Goal: Navigation & Orientation: Find specific page/section

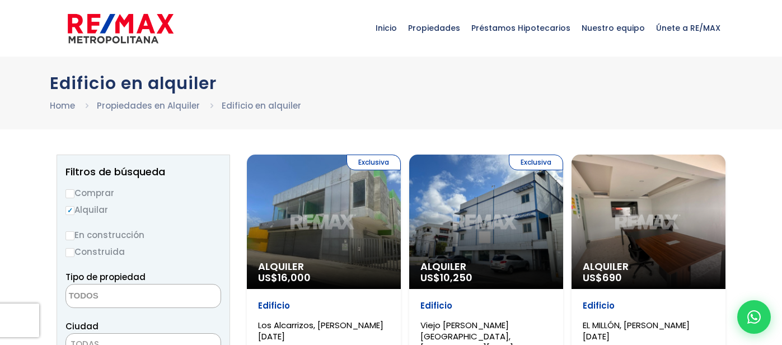
select select
click at [111, 22] on img at bounding box center [121, 29] width 106 height 34
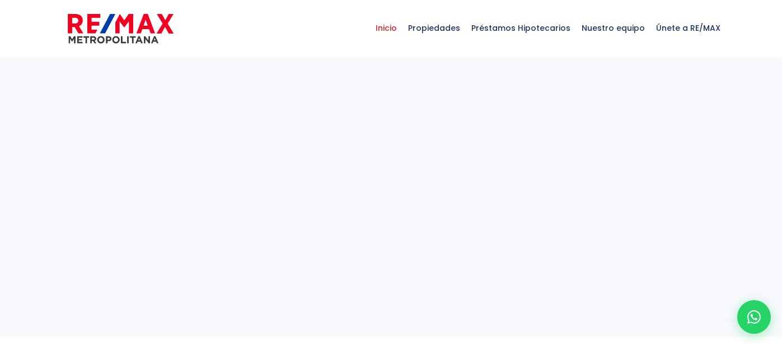
select select
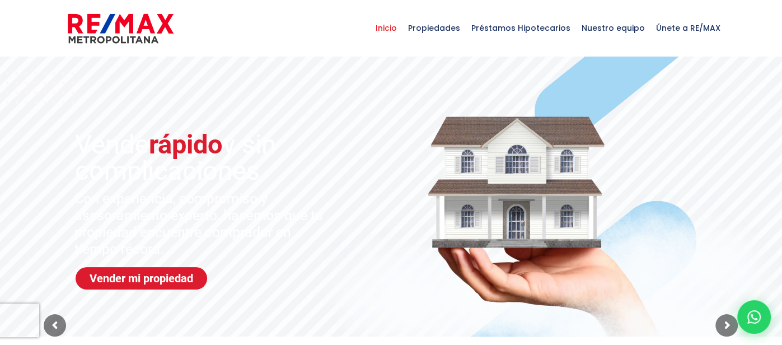
click at [621, 30] on span "Nuestro equipo" at bounding box center [613, 28] width 74 height 34
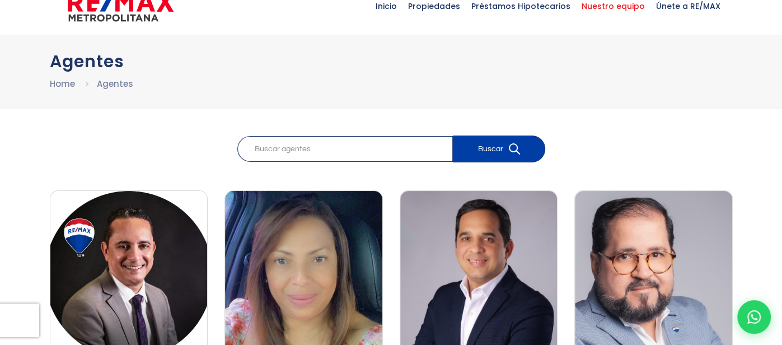
scroll to position [23, 0]
